Goal: Information Seeking & Learning: Find specific page/section

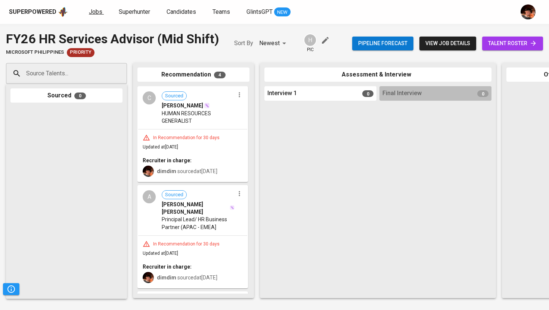
click at [93, 12] on span "Jobs" at bounding box center [95, 11] width 13 height 7
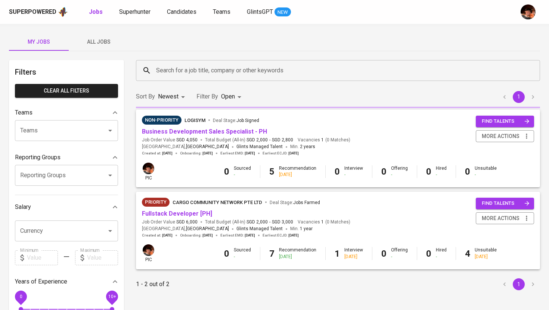
click at [99, 52] on div "My Jobs All Jobs Filters Clear All filters Teams Teams Teams Reporting Groups R…" at bounding box center [274, 257] width 549 height 466
click at [103, 36] on button "All Jobs" at bounding box center [99, 42] width 60 height 18
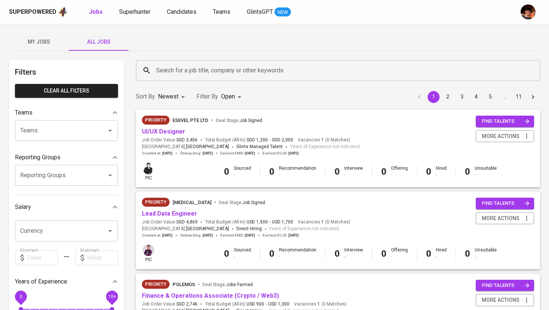
click at [181, 83] on div "Search for a job title, company or other keywords Search for a job title, compa…" at bounding box center [337, 71] width 413 height 30
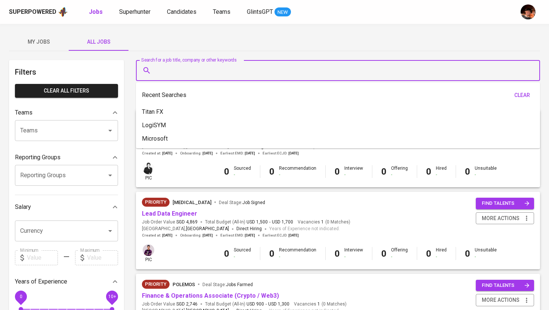
click at [184, 75] on input "Search for a job title, company or other keywords" at bounding box center [339, 70] width 371 height 14
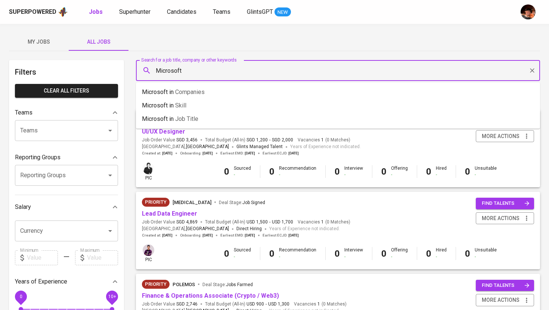
type input "Microsoft"
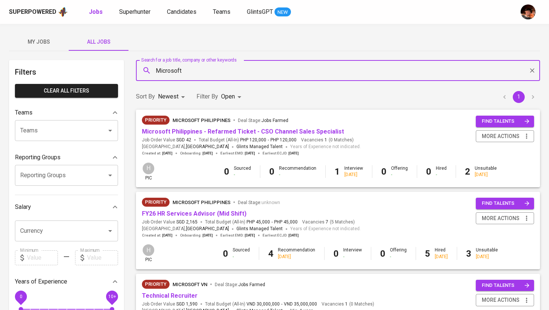
click at [240, 97] on body "Superpowered Jobs Superhunter Candidates Teams GlintsGPT NEW My Jobs All Jobs F…" at bounding box center [274, 255] width 549 height 510
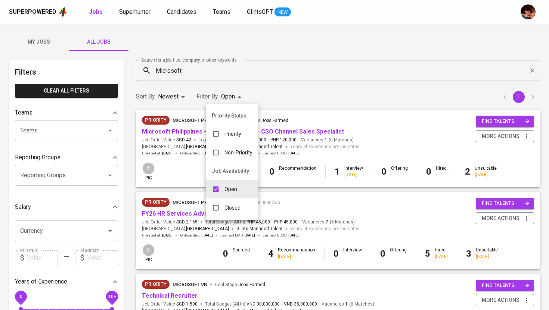
click at [227, 218] on ul "Priority Status Priority Non-Priority Job Availability Open Closed" at bounding box center [232, 162] width 53 height 117
click at [231, 210] on p "Closed" at bounding box center [232, 207] width 16 height 7
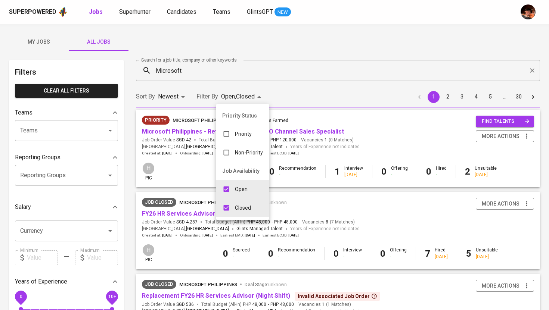
type input "OPEN,CLOSE"
checkbox input "true"
click at [363, 84] on div at bounding box center [274, 155] width 549 height 310
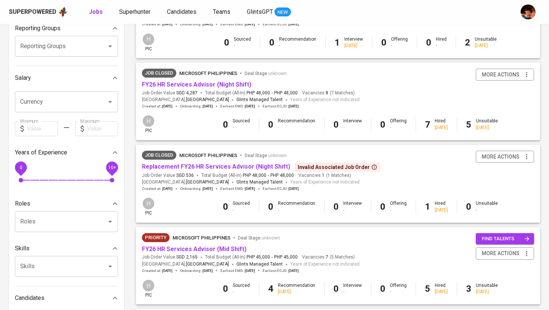
scroll to position [131, 0]
